Goal: Entertainment & Leisure: Consume media (video, audio)

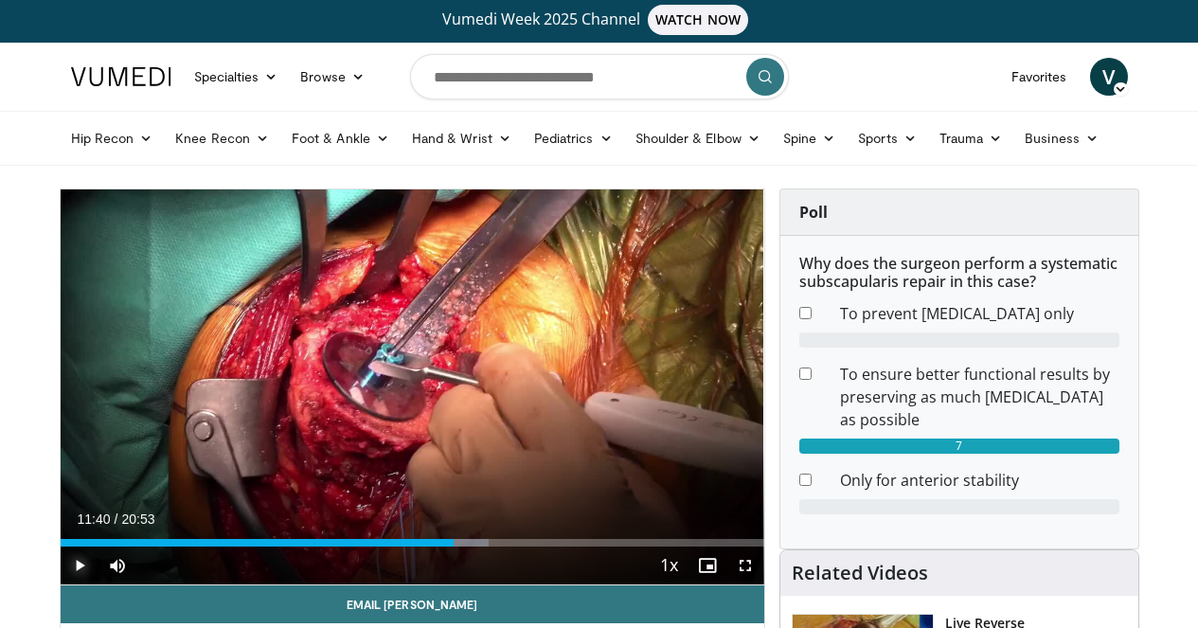
click at [61, 584] on span "Video Player" at bounding box center [80, 565] width 38 height 38
click at [761, 584] on span "Video Player" at bounding box center [745, 565] width 38 height 38
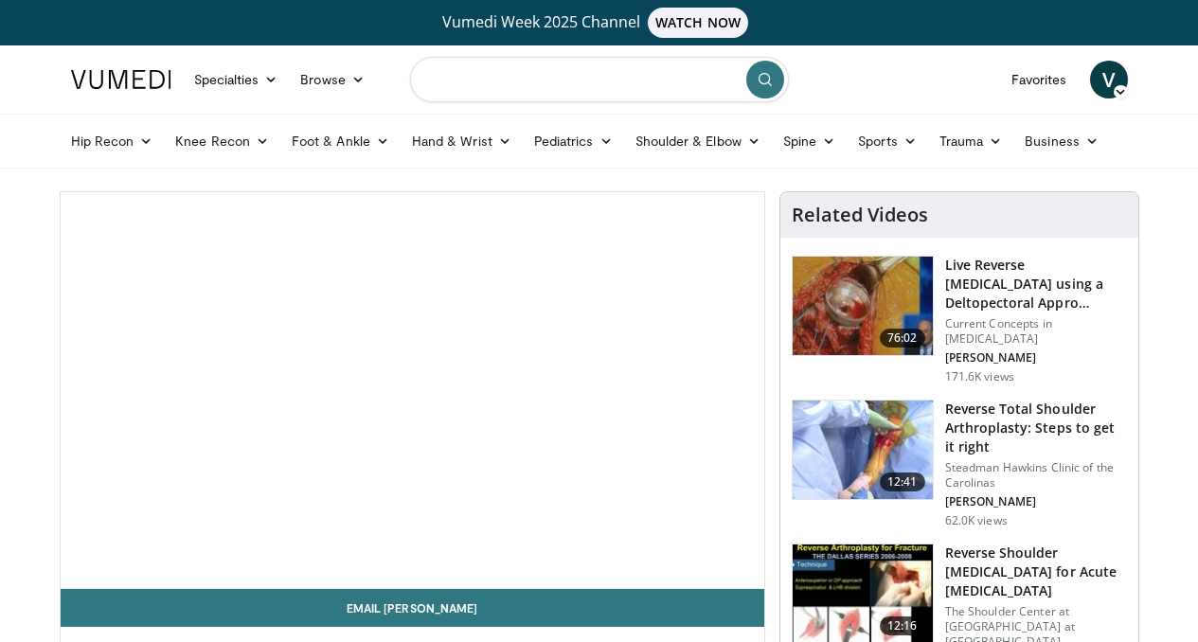
click at [439, 86] on input "Search topics, interventions" at bounding box center [599, 79] width 379 height 45
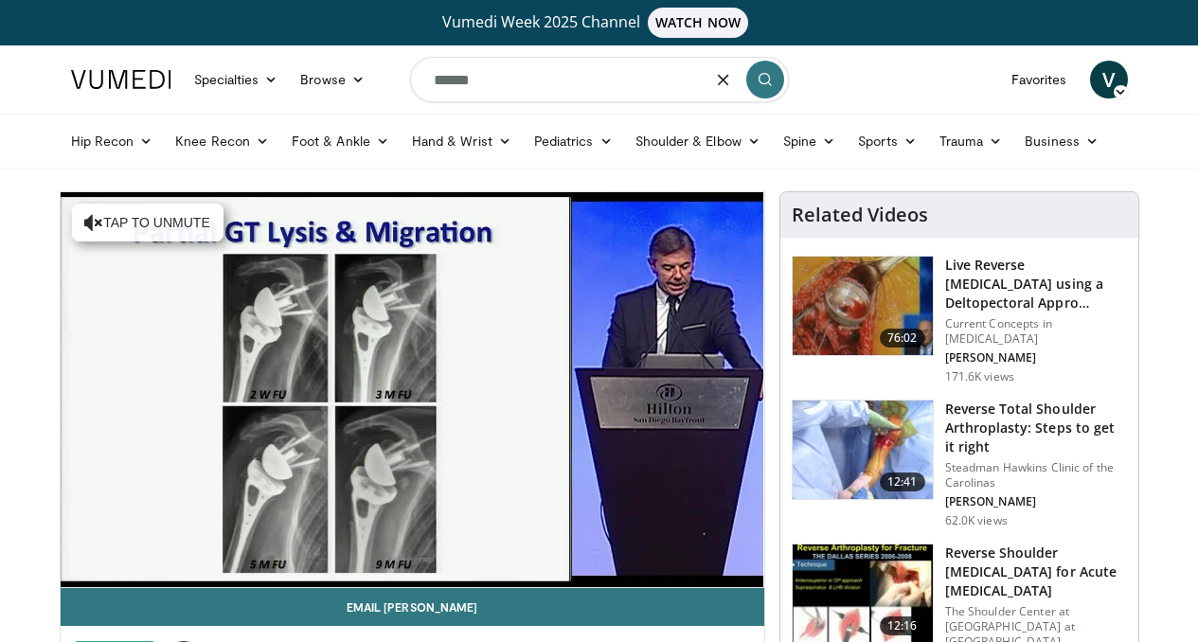
type input "******"
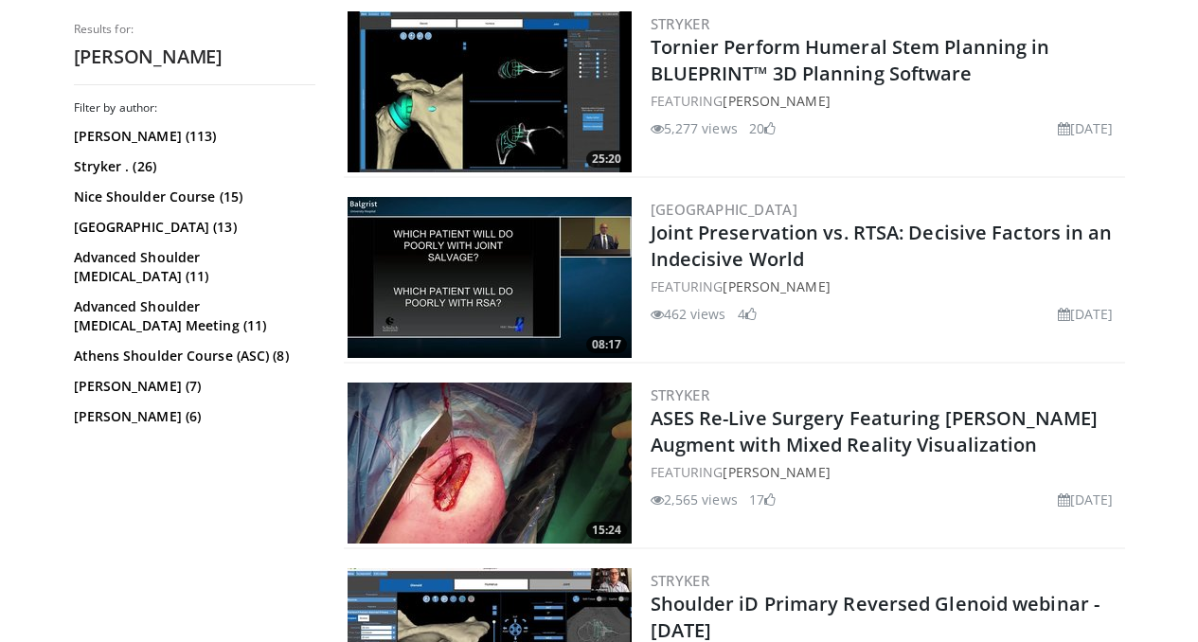
scroll to position [1099, 0]
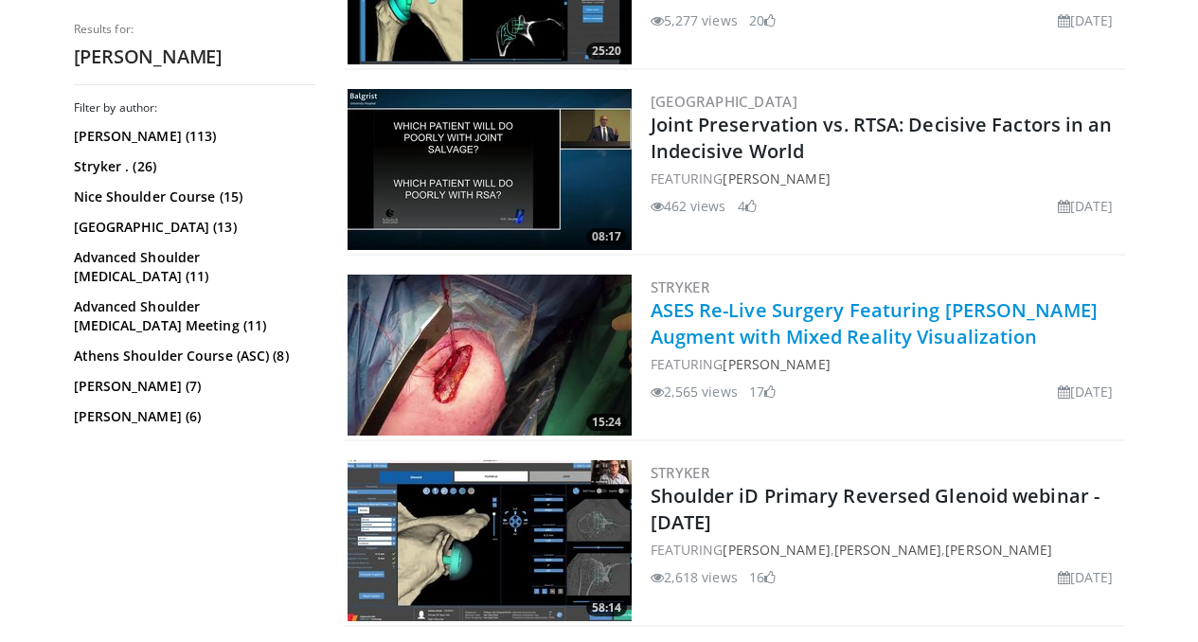
click at [862, 334] on link "ASES Re-Live Surgery Featuring [PERSON_NAME] Augment with Mixed Reality Visuali…" at bounding box center [874, 323] width 447 height 52
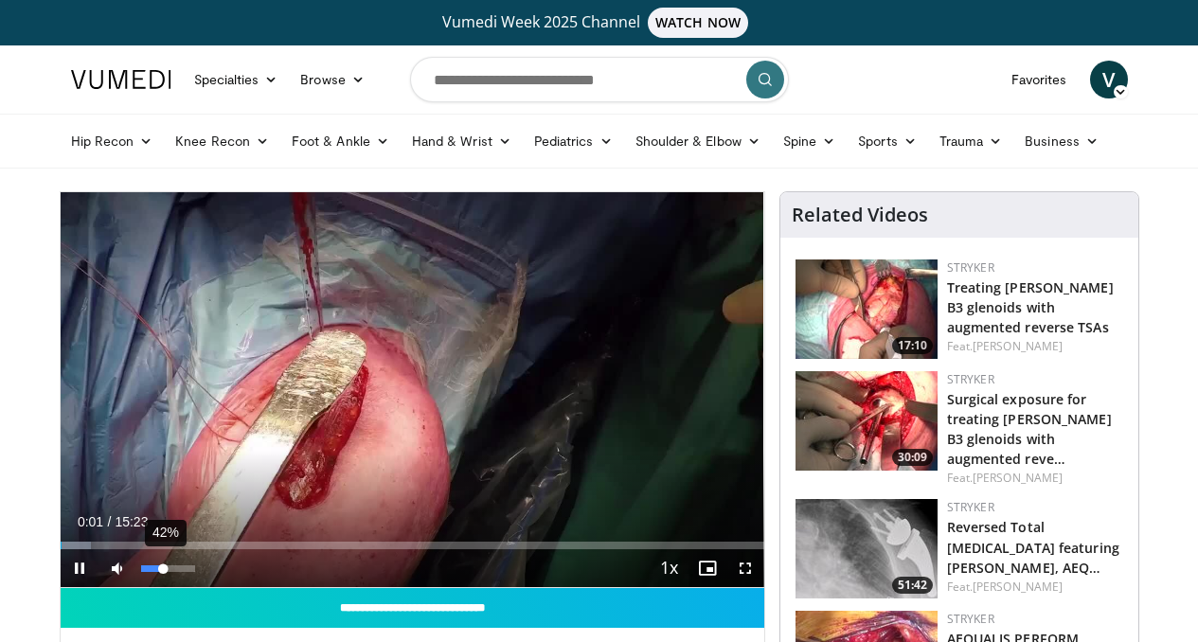
click at [141, 572] on div "42%" at bounding box center [168, 568] width 54 height 7
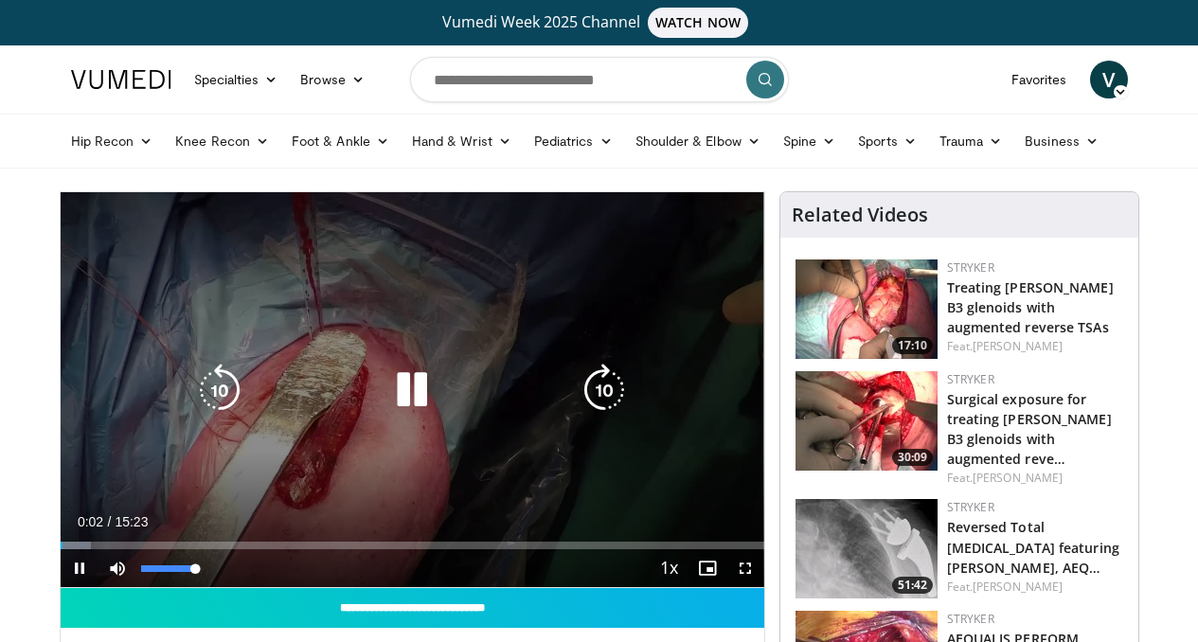
drag, startPoint x: 116, startPoint y: 601, endPoint x: 155, endPoint y: 603, distance: 39.8
click at [160, 587] on div "Mute 100%" at bounding box center [165, 568] width 133 height 38
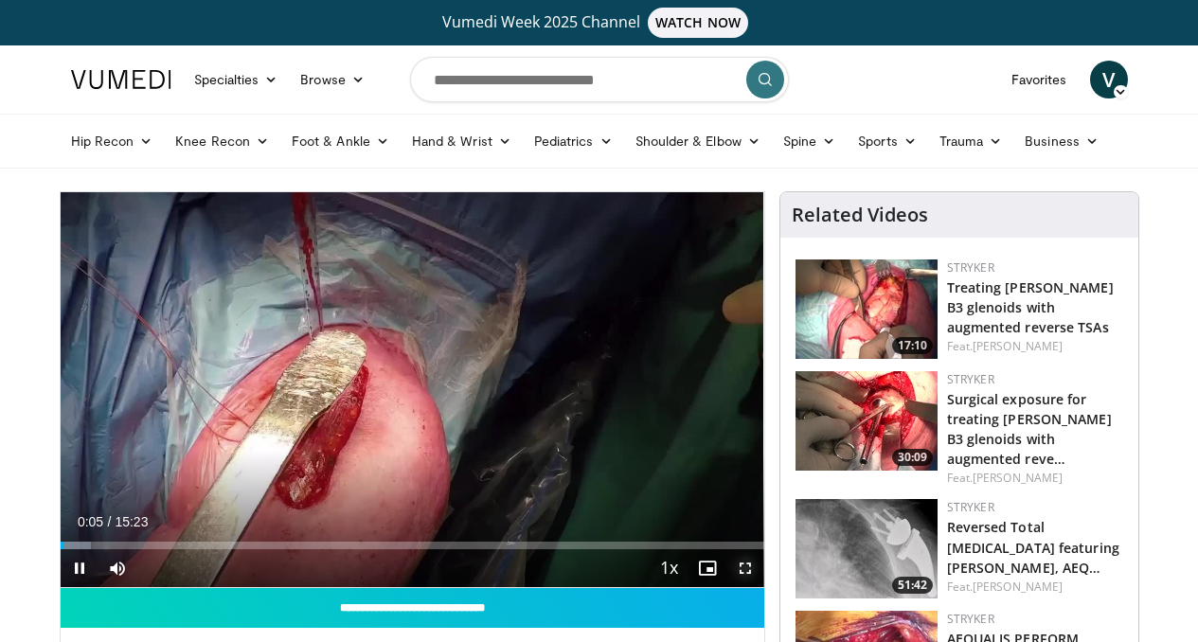
click at [761, 587] on span "Video Player" at bounding box center [745, 568] width 38 height 38
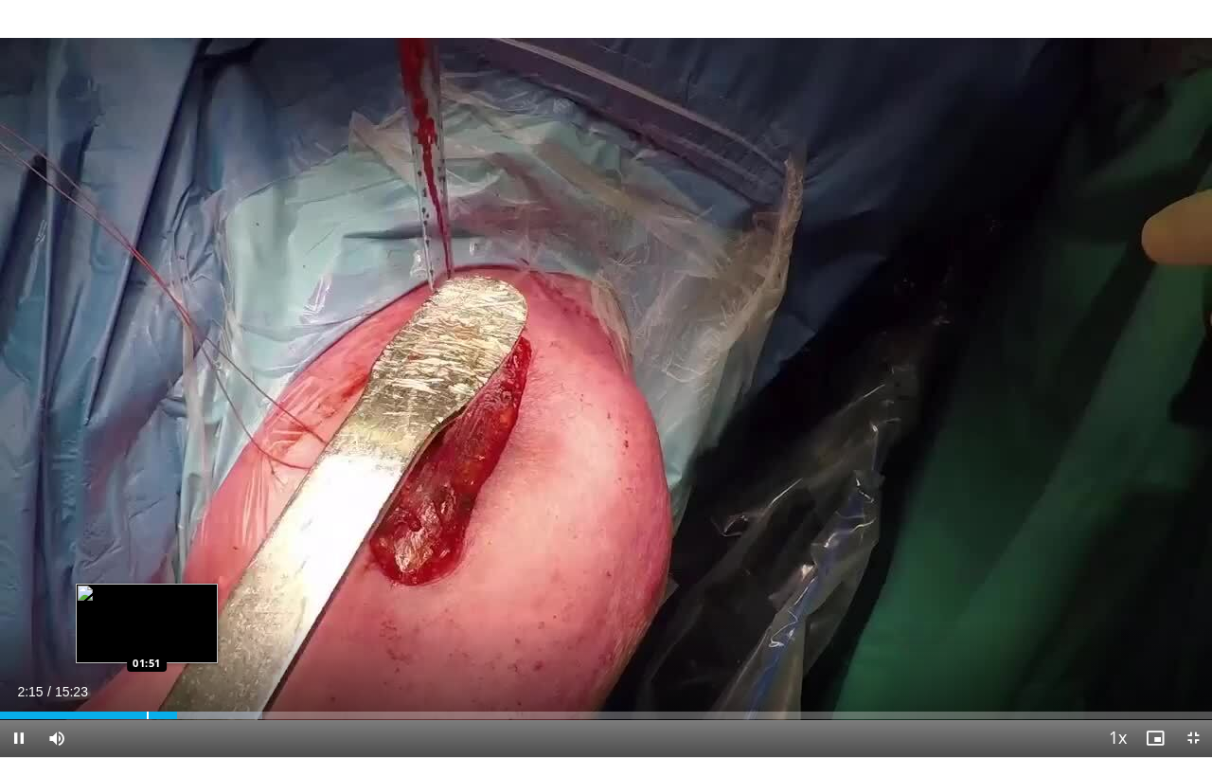
click at [147, 641] on div "Progress Bar" at bounding box center [148, 715] width 2 height 8
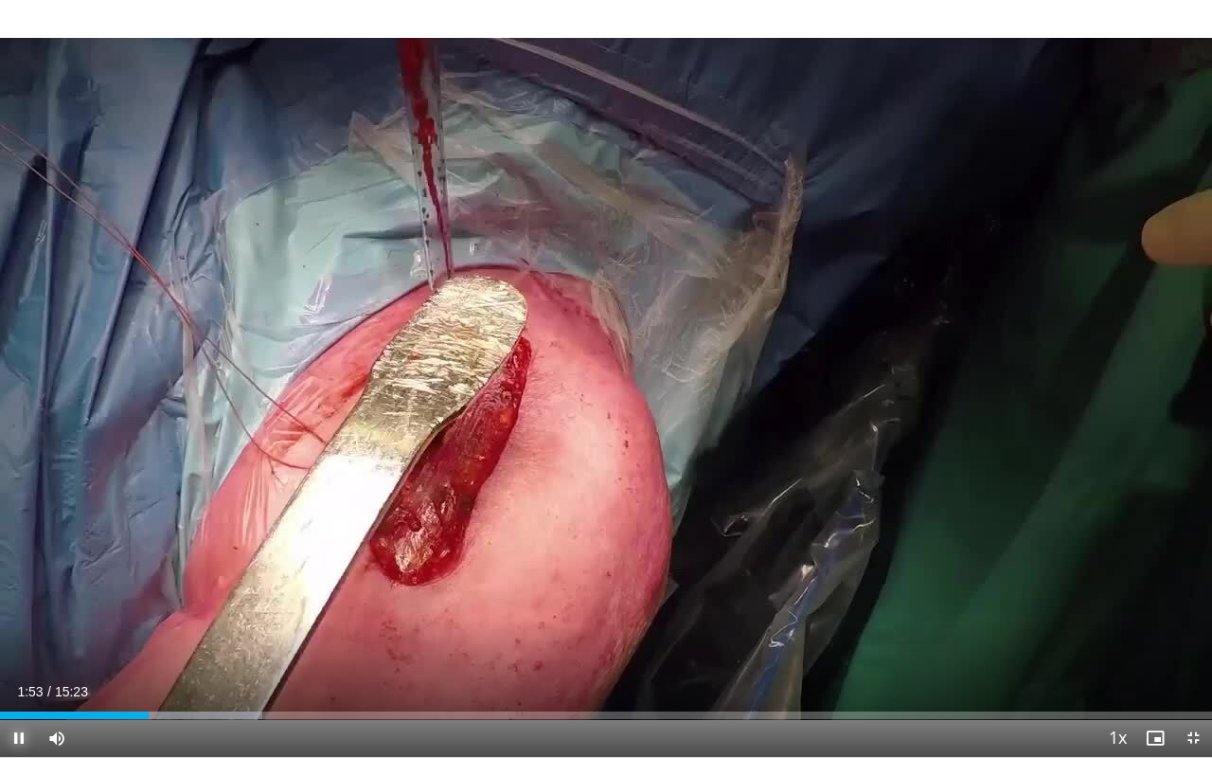
click at [15, 641] on span "Video Player" at bounding box center [19, 738] width 38 height 38
click at [18, 641] on span "Video Player" at bounding box center [19, 738] width 38 height 38
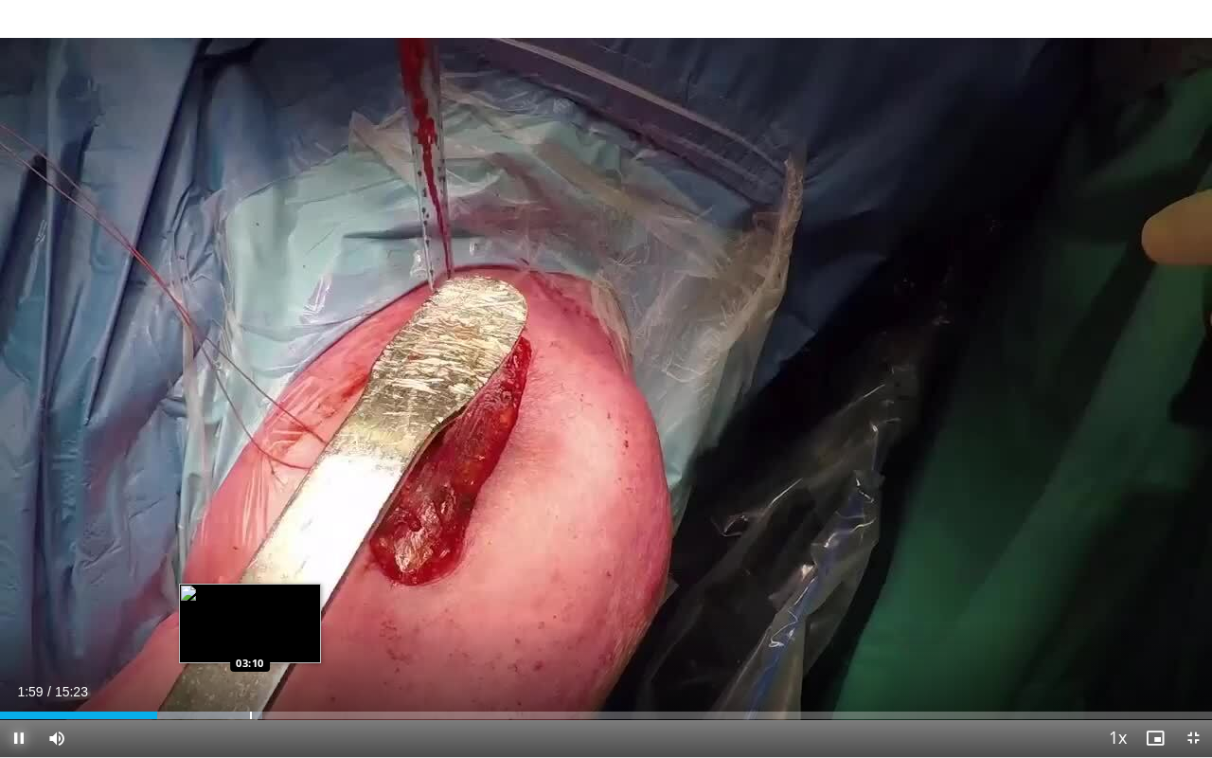
click at [250, 641] on div "Progress Bar" at bounding box center [251, 715] width 2 height 8
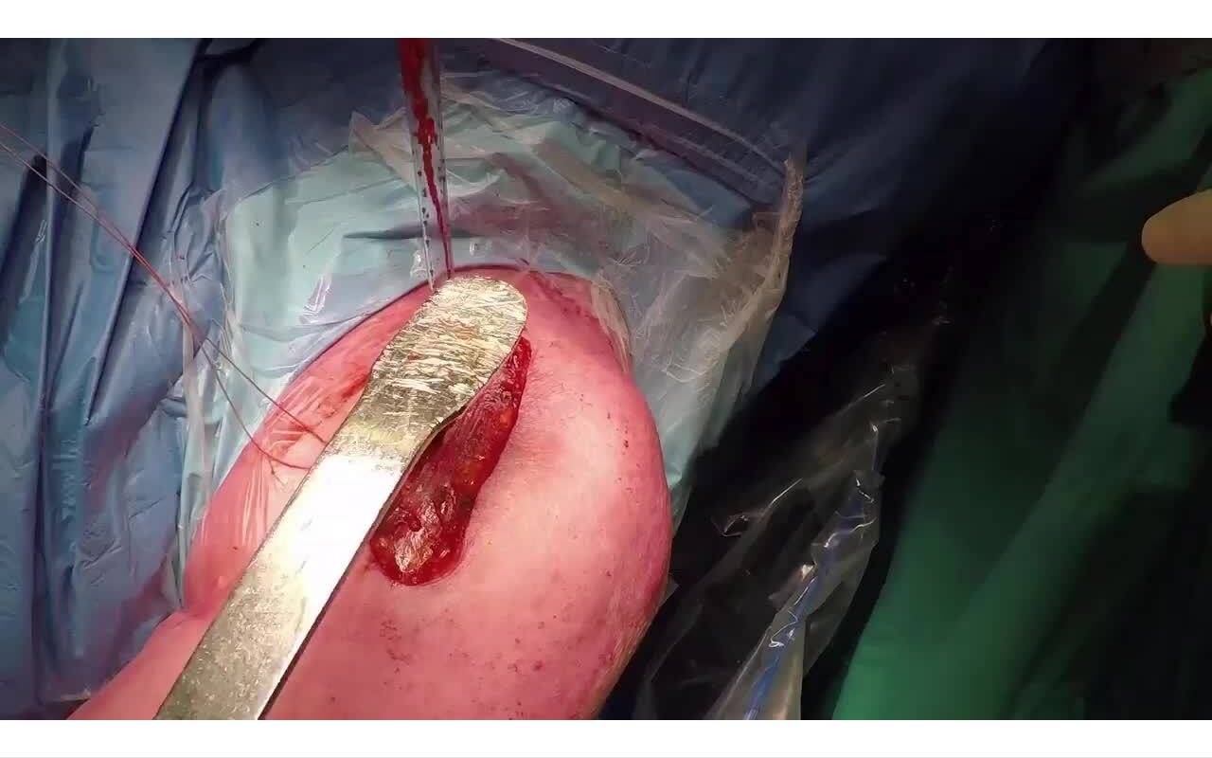
click at [0, 641] on button "Pause" at bounding box center [19, 738] width 38 height 38
